Goal: Navigation & Orientation: Find specific page/section

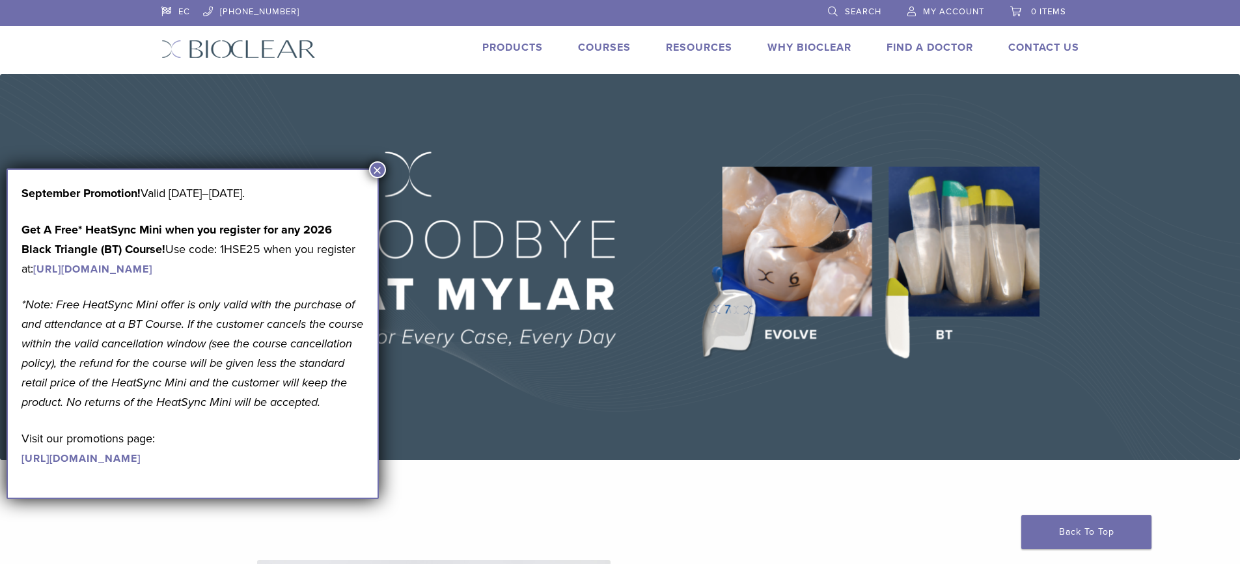
click at [505, 47] on link "Products" at bounding box center [512, 47] width 61 height 13
click at [380, 167] on button "×" at bounding box center [377, 169] width 17 height 17
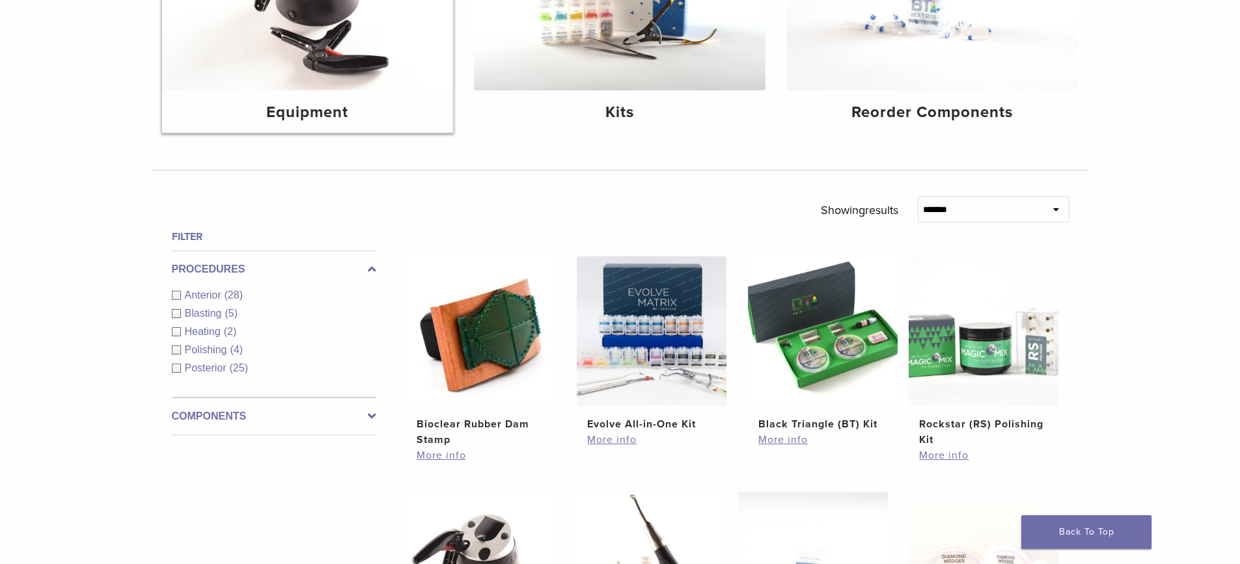
scroll to position [326, 0]
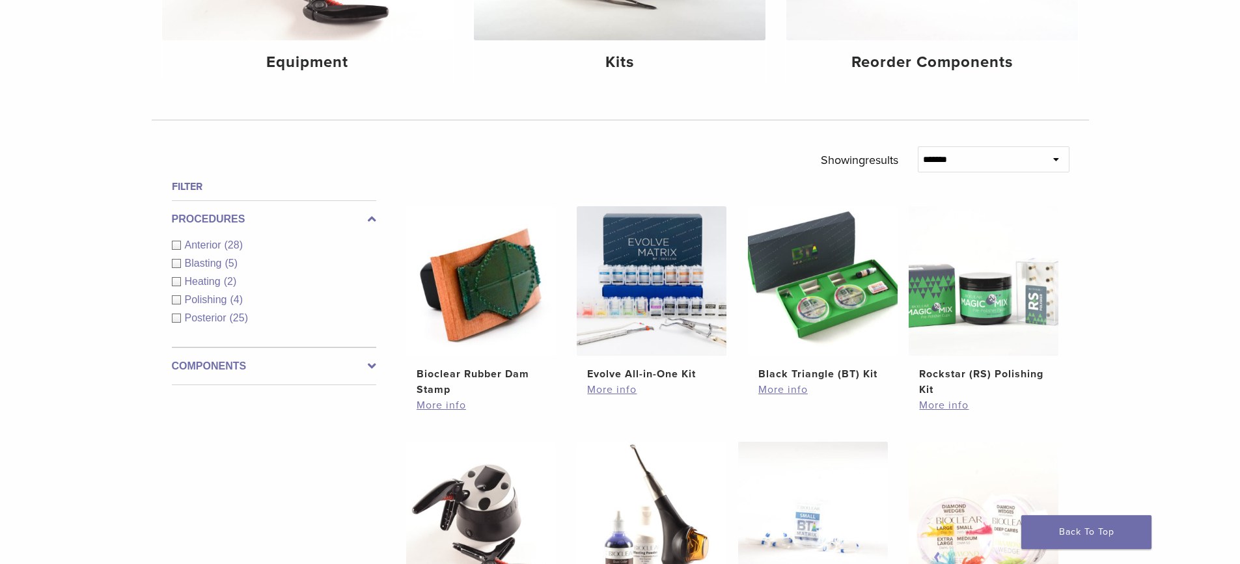
click at [214, 244] on span "Anterior" at bounding box center [205, 245] width 40 height 11
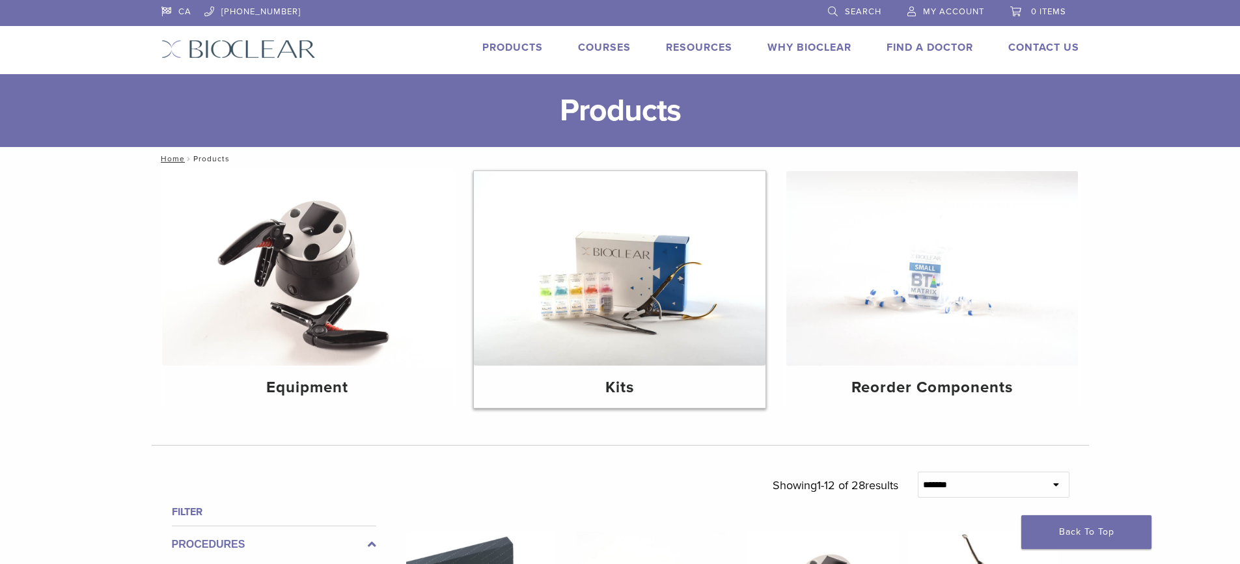
click at [579, 271] on img at bounding box center [620, 268] width 292 height 195
